Goal: Navigation & Orientation: Understand site structure

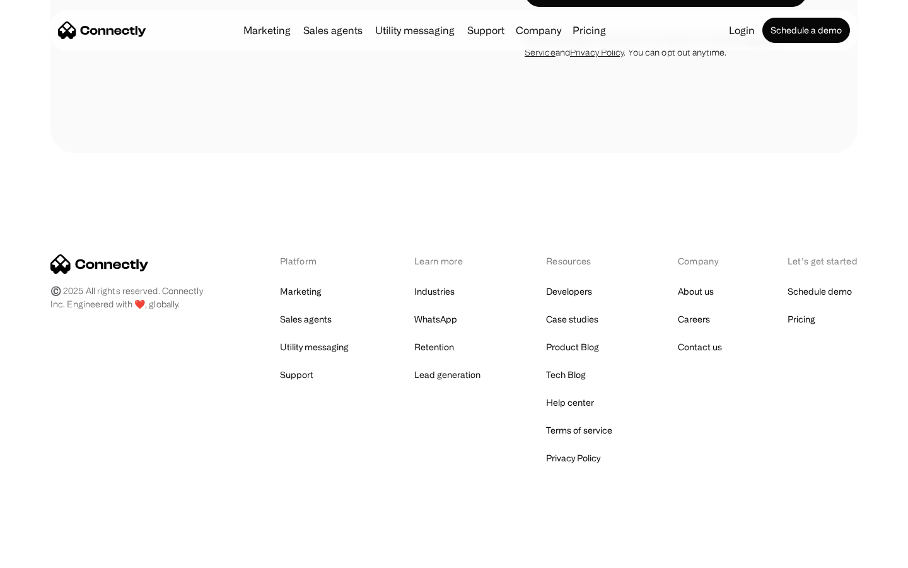
scroll to position [1161, 0]
